Goal: Transaction & Acquisition: Purchase product/service

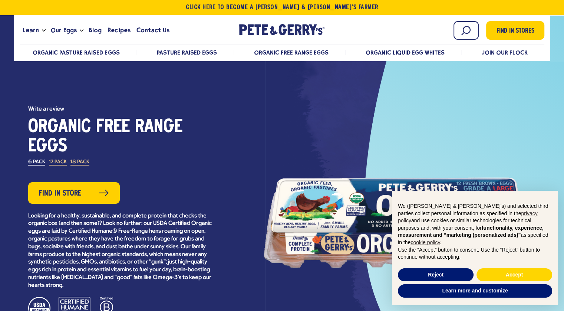
click at [61, 162] on label "12 Pack" at bounding box center [58, 162] width 18 height 6
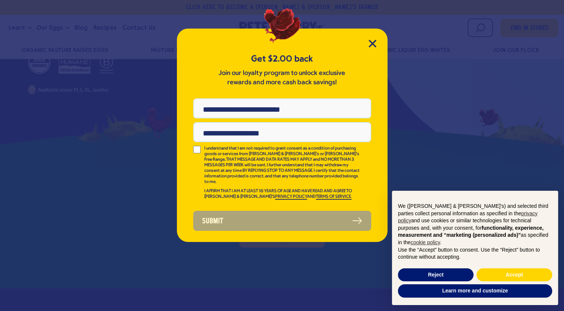
scroll to position [222, 0]
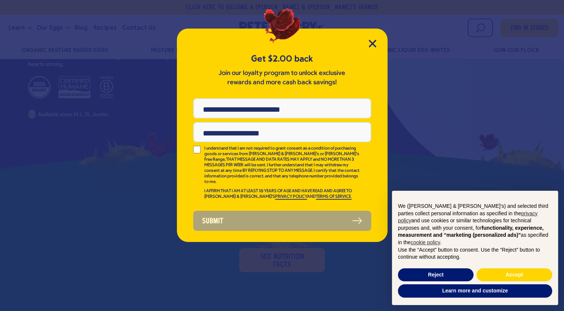
click at [377, 42] on div "Get $2.00 back Join our loyalty program to unlock exclusive rewards and more ca…" at bounding box center [282, 135] width 211 height 213
click at [375, 43] on icon "Close Modal" at bounding box center [372, 44] width 8 height 8
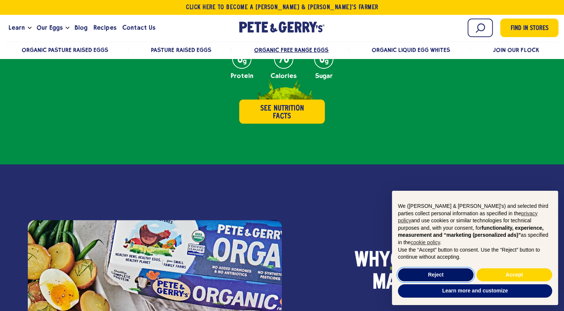
click at [433, 270] on button "Reject" at bounding box center [436, 274] width 76 height 13
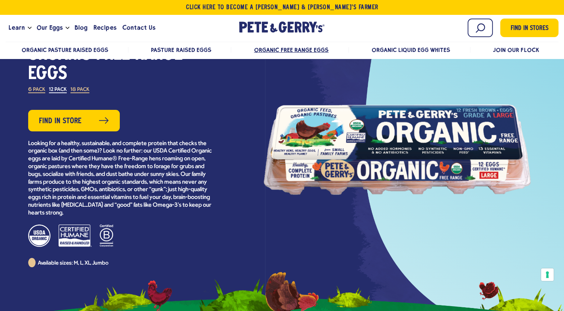
scroll to position [49, 0]
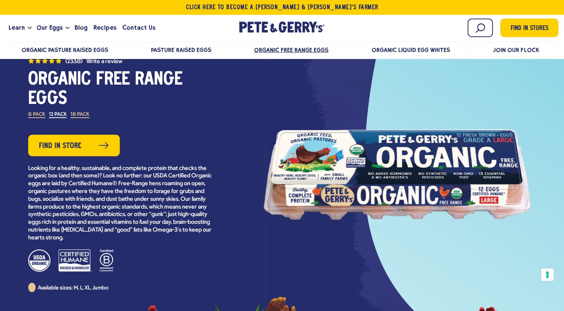
click at [64, 123] on li "12 Pack" at bounding box center [58, 117] width 18 height 16
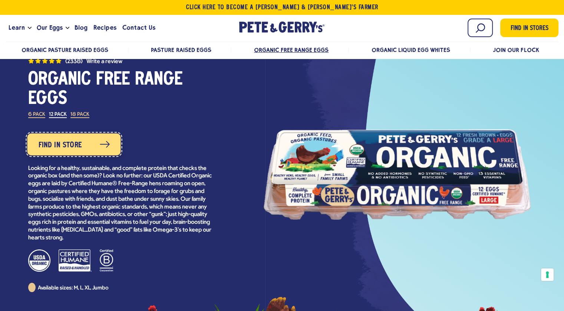
click at [77, 144] on span "Find in Store" at bounding box center [59, 145] width 43 height 12
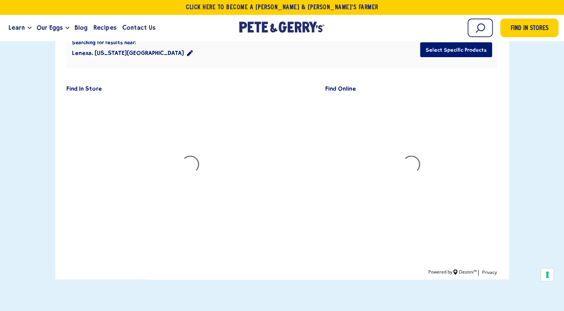
scroll to position [123, 0]
